Goal: Task Accomplishment & Management: Manage account settings

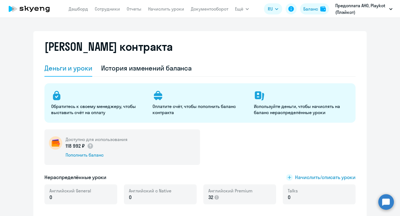
select select "english_adult_not_native_speaker"
click at [108, 7] on link "Сотрудники" at bounding box center [107, 9] width 25 height 6
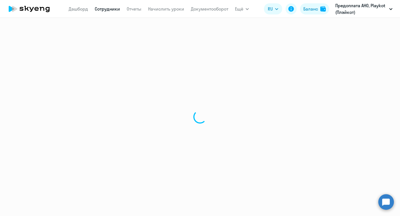
select select "30"
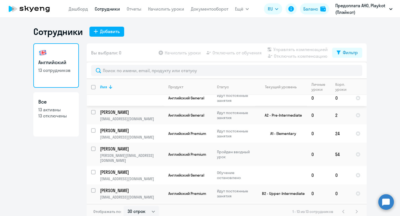
scroll to position [3, 0]
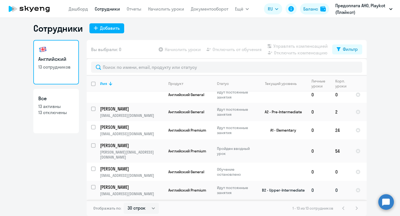
click at [339, 181] on td "0" at bounding box center [341, 190] width 20 height 18
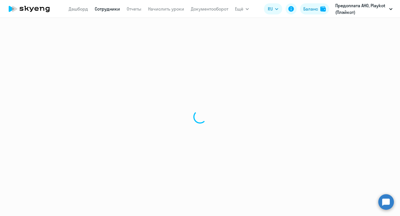
select select "english"
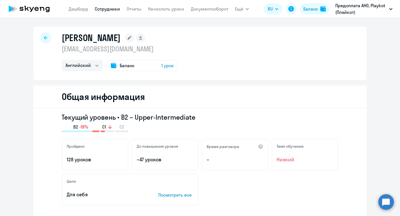
click at [134, 64] on span "Баланс" at bounding box center [127, 65] width 15 height 7
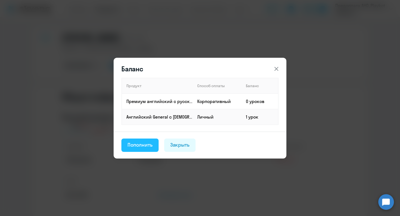
click at [142, 144] on div "Пополнить" at bounding box center [140, 144] width 25 height 7
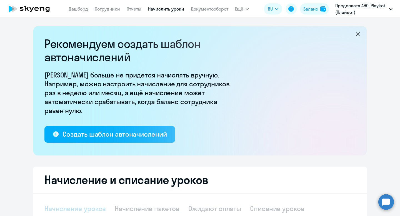
select select "10"
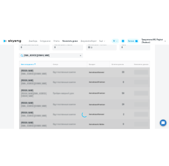
scroll to position [183, 0]
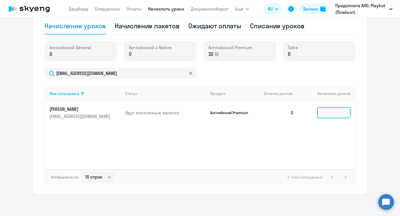
click at [319, 113] on input at bounding box center [333, 112] width 33 height 11
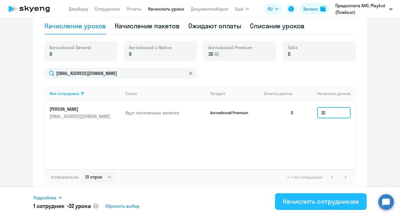
type input "32"
click at [299, 202] on div "Начислить сотрудникам" at bounding box center [321, 201] width 76 height 9
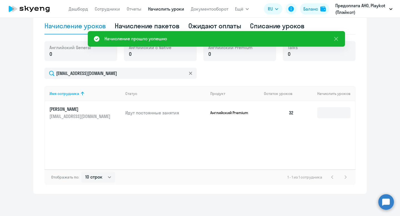
click at [267, 141] on div "Имя сотрудника Статус Продукт Остаток уроков Начислить уроков [PERSON_NAME] [PE…" at bounding box center [199, 127] width 311 height 83
